Goal: Task Accomplishment & Management: Manage account settings

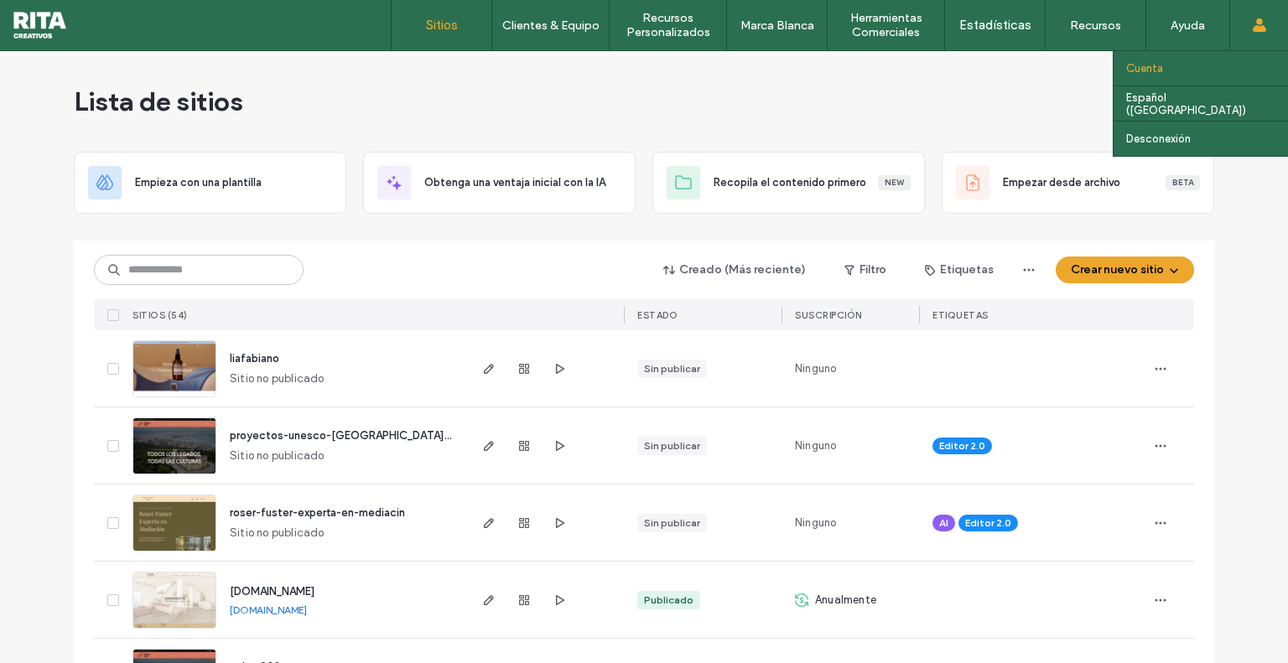
click at [1184, 70] on link "Cuenta" at bounding box center [1207, 68] width 162 height 34
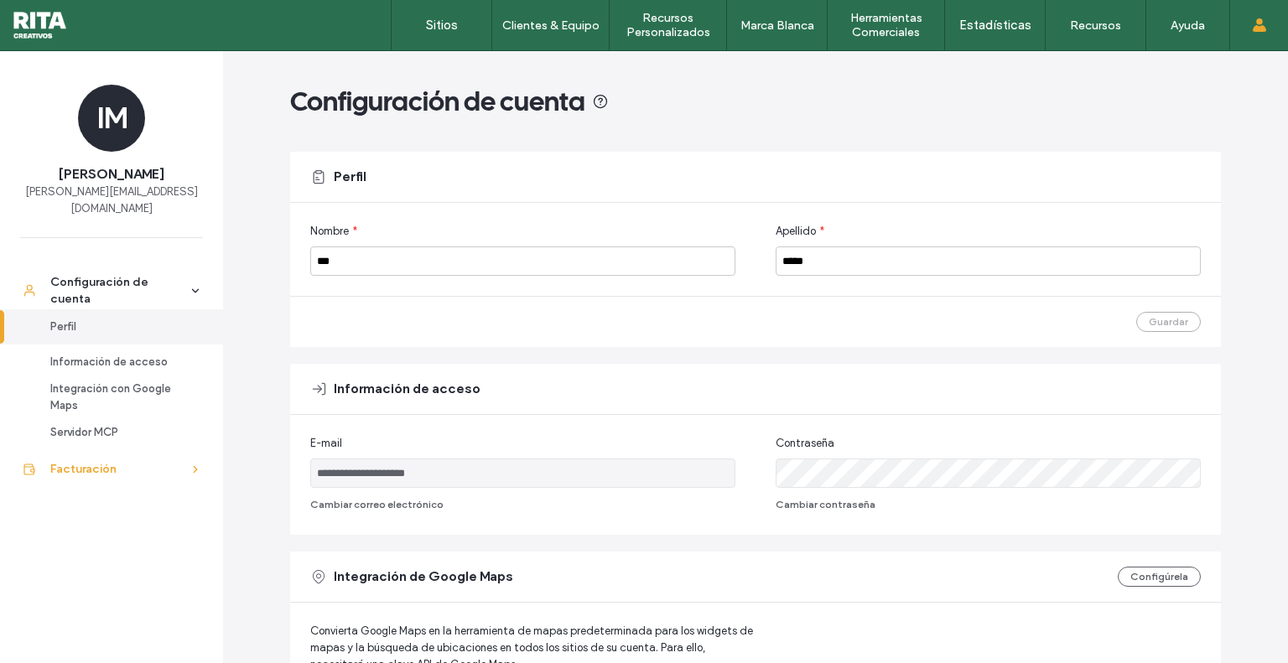
click at [143, 461] on div "Facturación" at bounding box center [119, 469] width 138 height 17
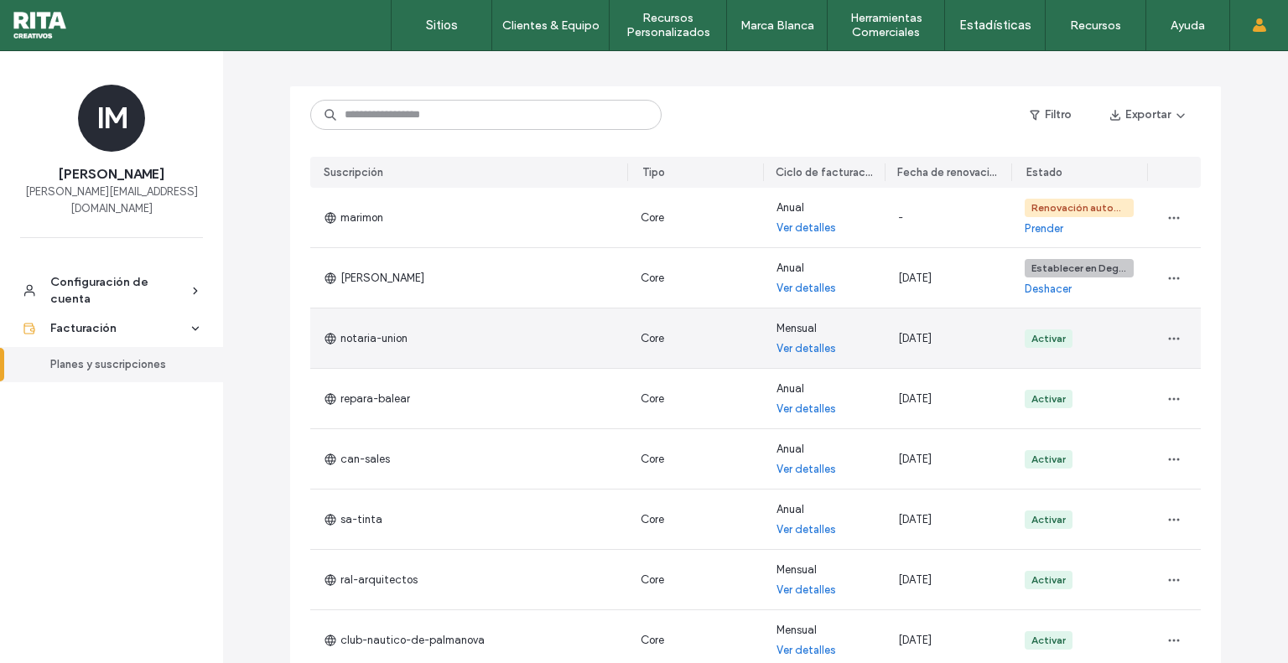
scroll to position [116, 0]
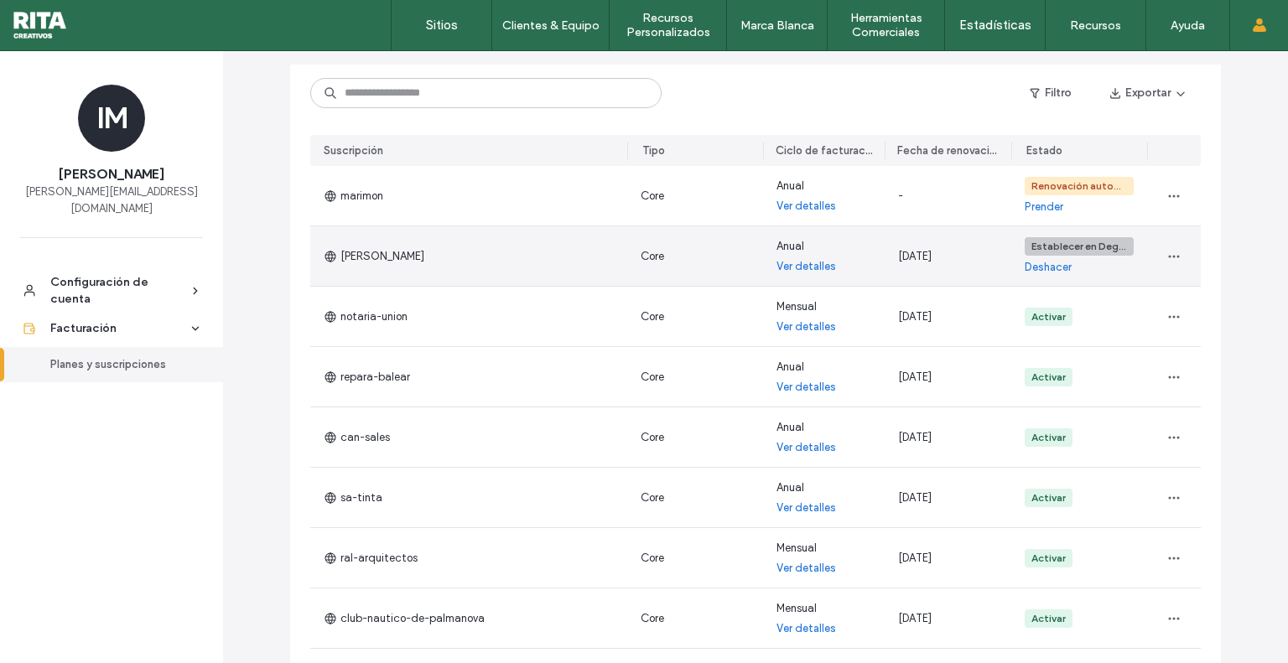
click at [1103, 266] on div "Establecer en Degradar Deshacer" at bounding box center [1079, 256] width 136 height 60
click at [815, 270] on link "Ver detalles" at bounding box center [806, 266] width 60 height 17
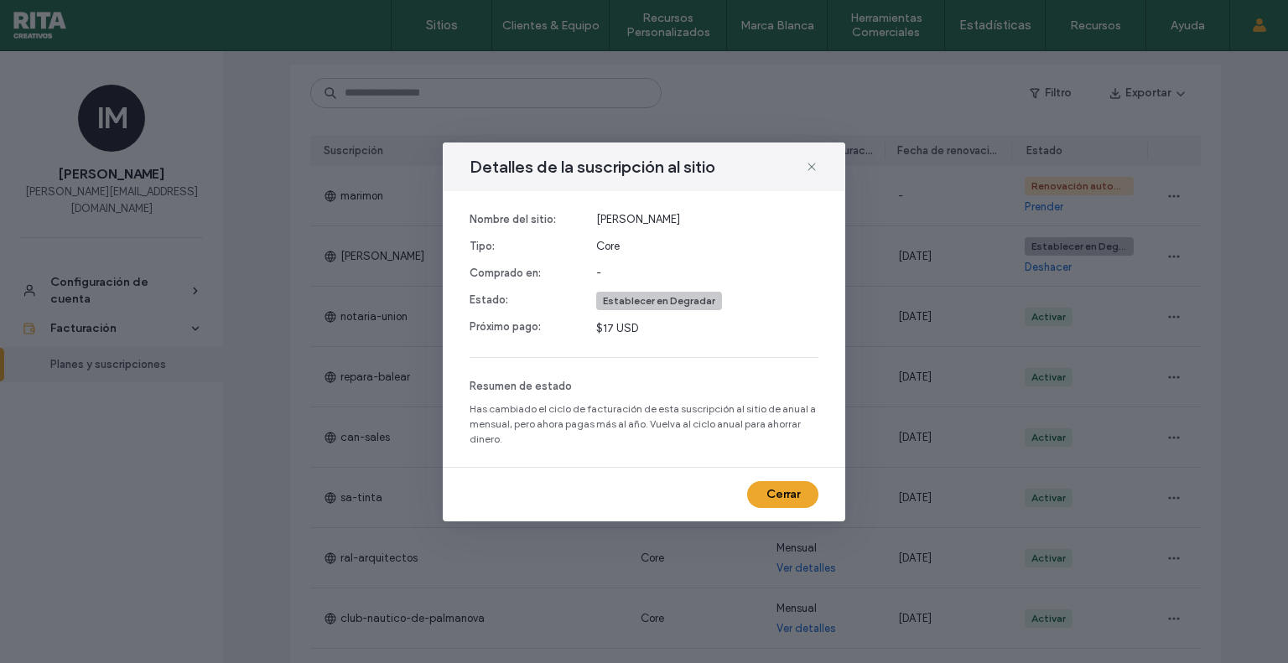
click at [610, 328] on span "$17 USD" at bounding box center [707, 328] width 222 height 17
click at [812, 170] on icon at bounding box center [811, 166] width 13 height 13
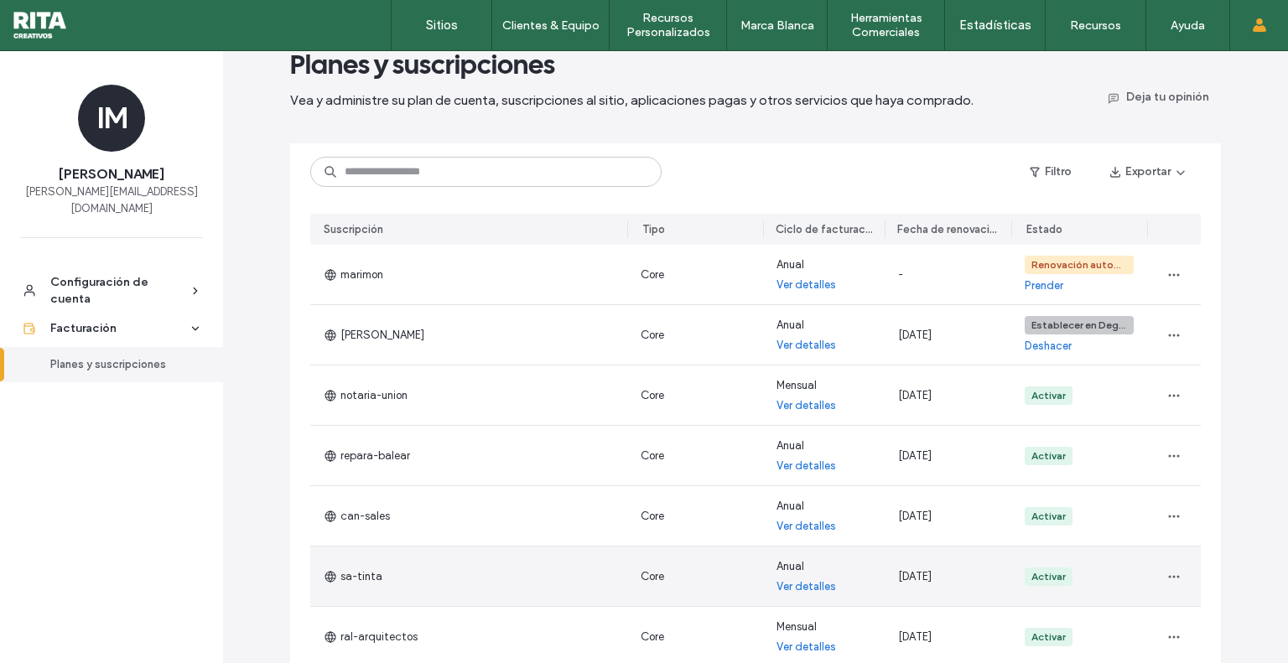
scroll to position [0, 0]
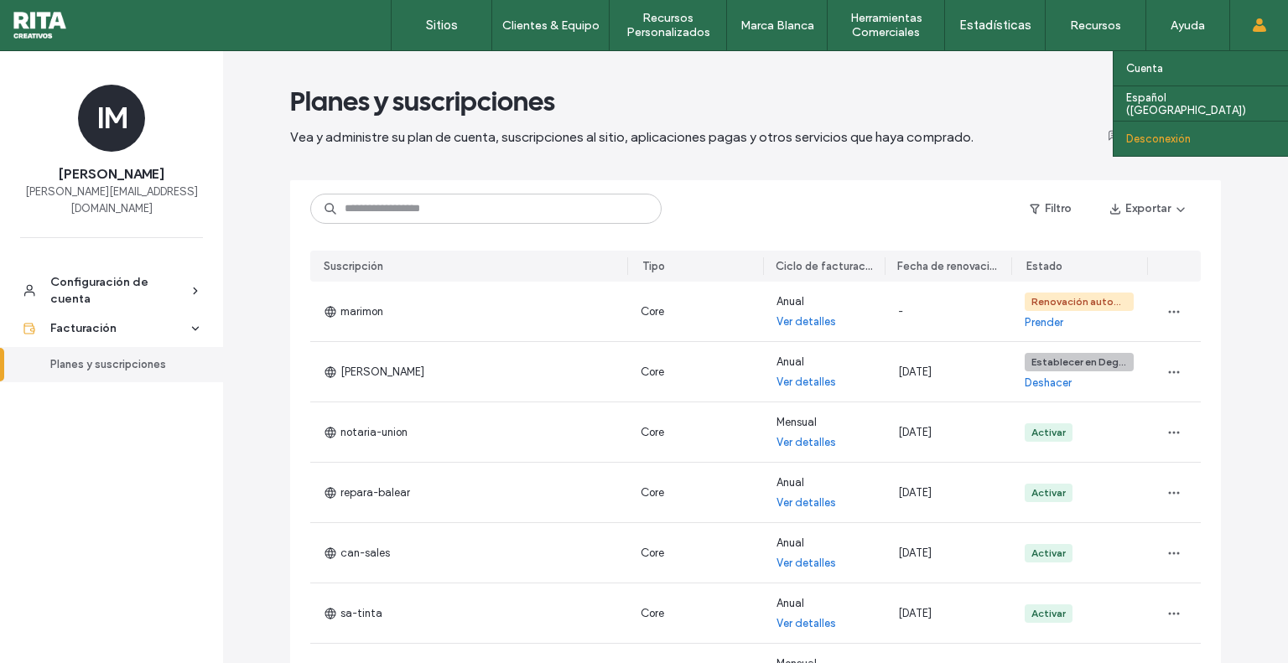
click at [1160, 141] on label "Desconexión" at bounding box center [1158, 138] width 65 height 13
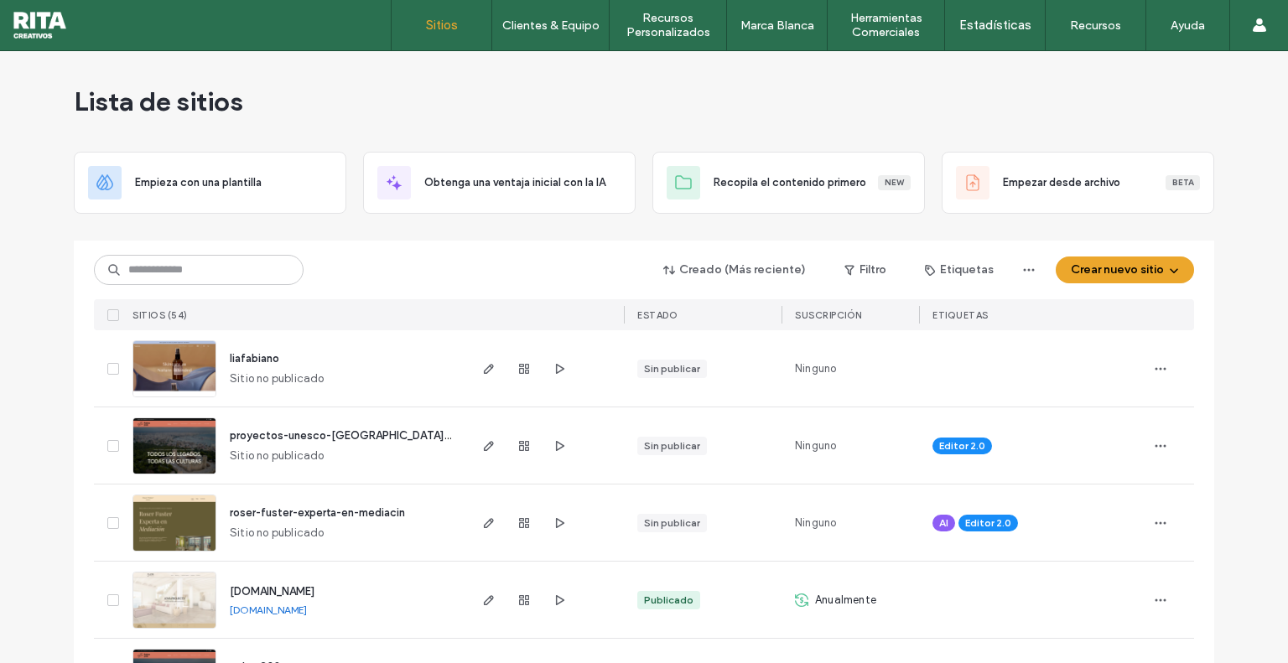
click at [1192, 66] on link "Cuenta" at bounding box center [1207, 68] width 162 height 34
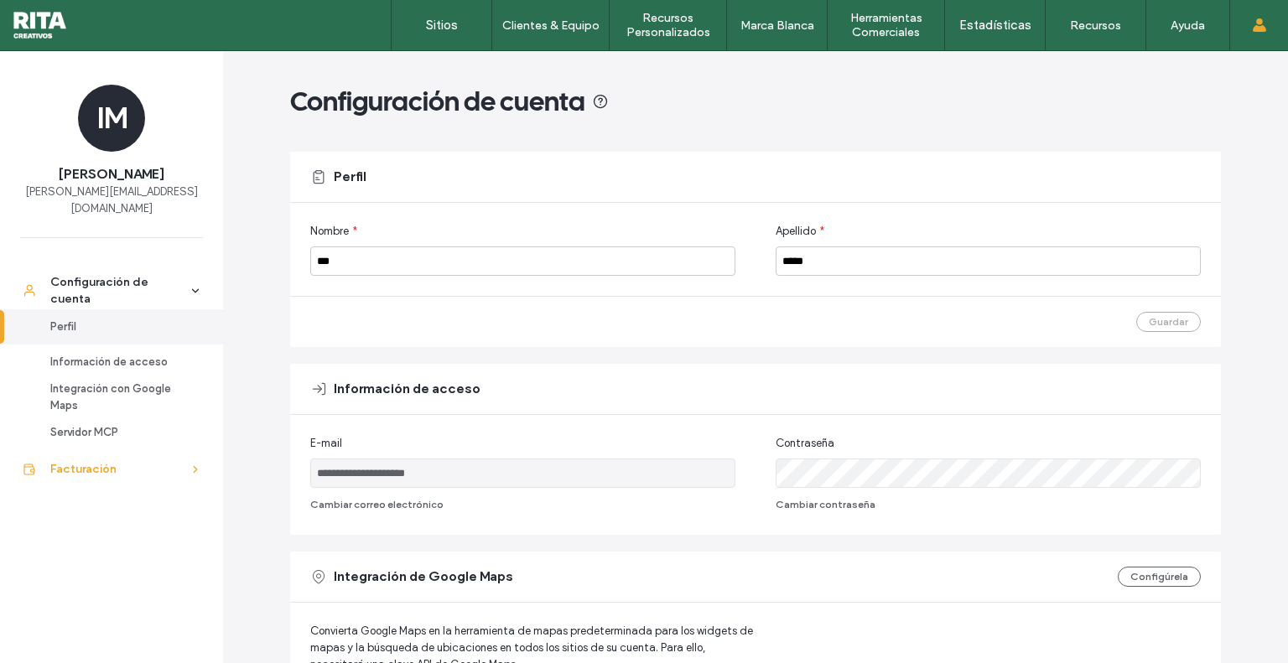
click at [117, 461] on div "Facturación" at bounding box center [119, 469] width 138 height 17
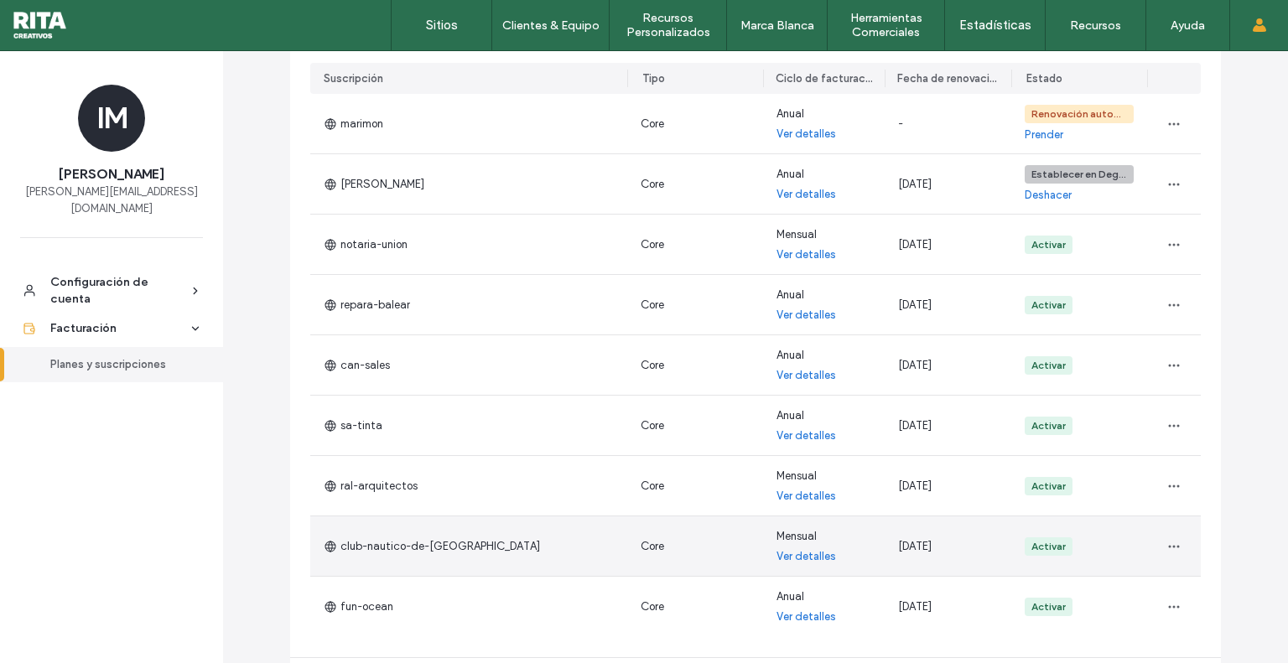
scroll to position [190, 0]
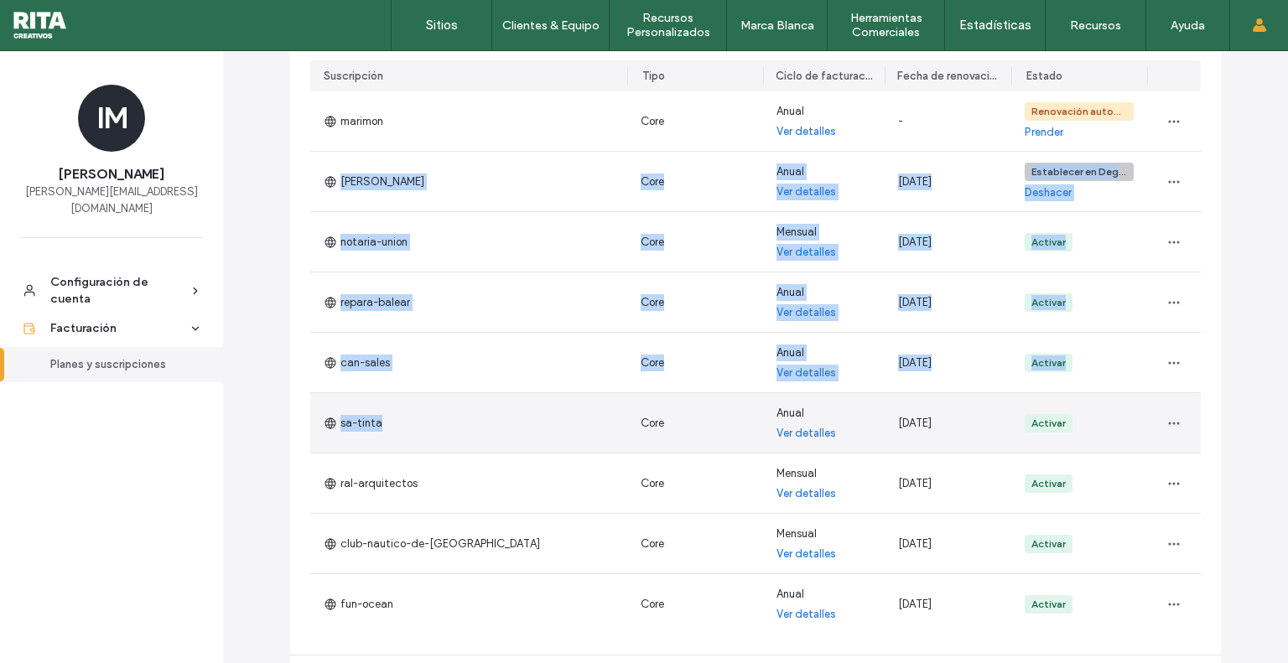
drag, startPoint x: 327, startPoint y: 173, endPoint x: 490, endPoint y: 437, distance: 310.2
click at [490, 437] on section "[PERSON_NAME] Core Anual Ver detalles - Renovación automática deshabilitada Pre…" at bounding box center [755, 362] width 890 height 543
